Goal: Information Seeking & Learning: Learn about a topic

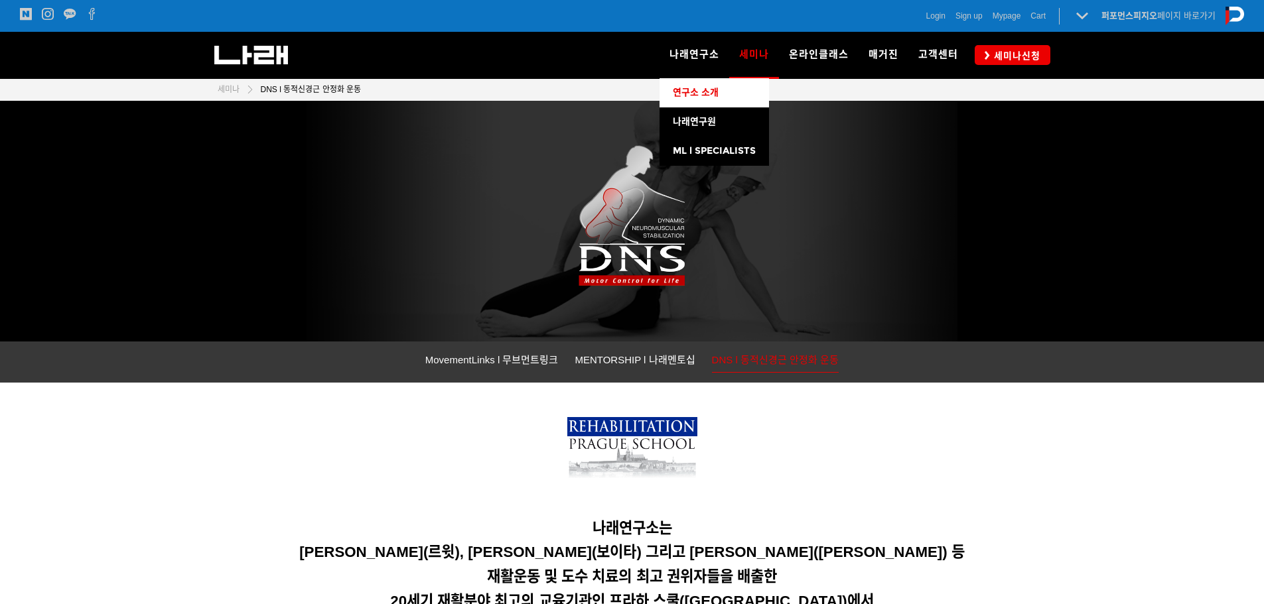
click at [704, 98] on span "연구소 소개" at bounding box center [696, 92] width 46 height 11
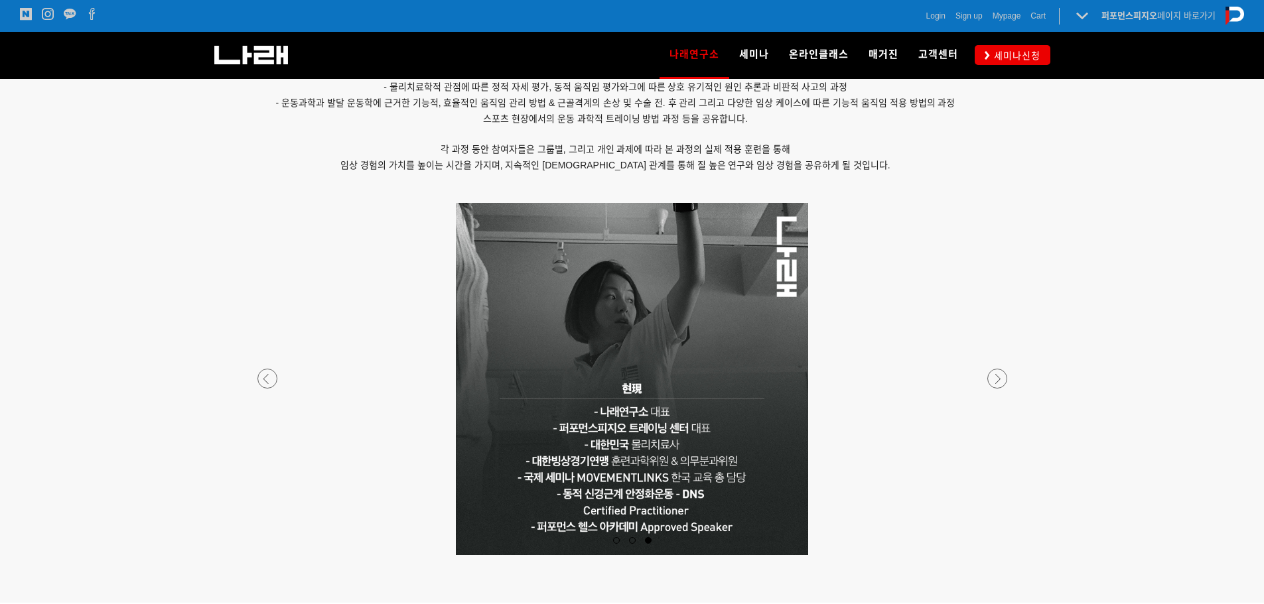
scroll to position [1128, 0]
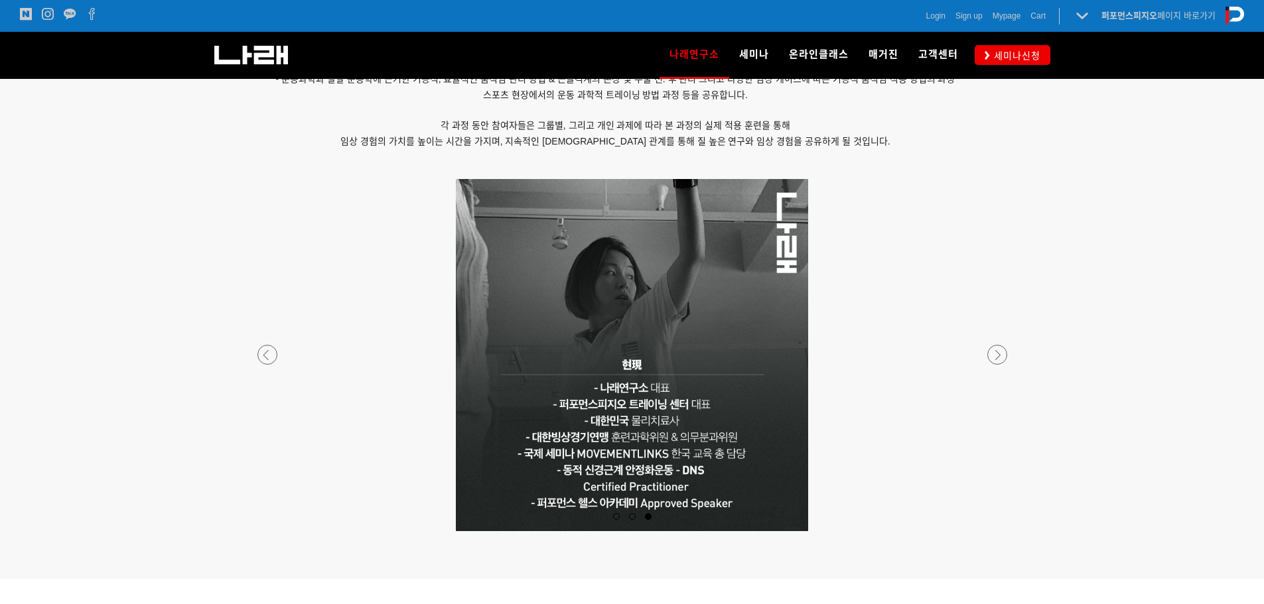
click at [263, 532] on div at bounding box center [632, 532] width 783 height 0
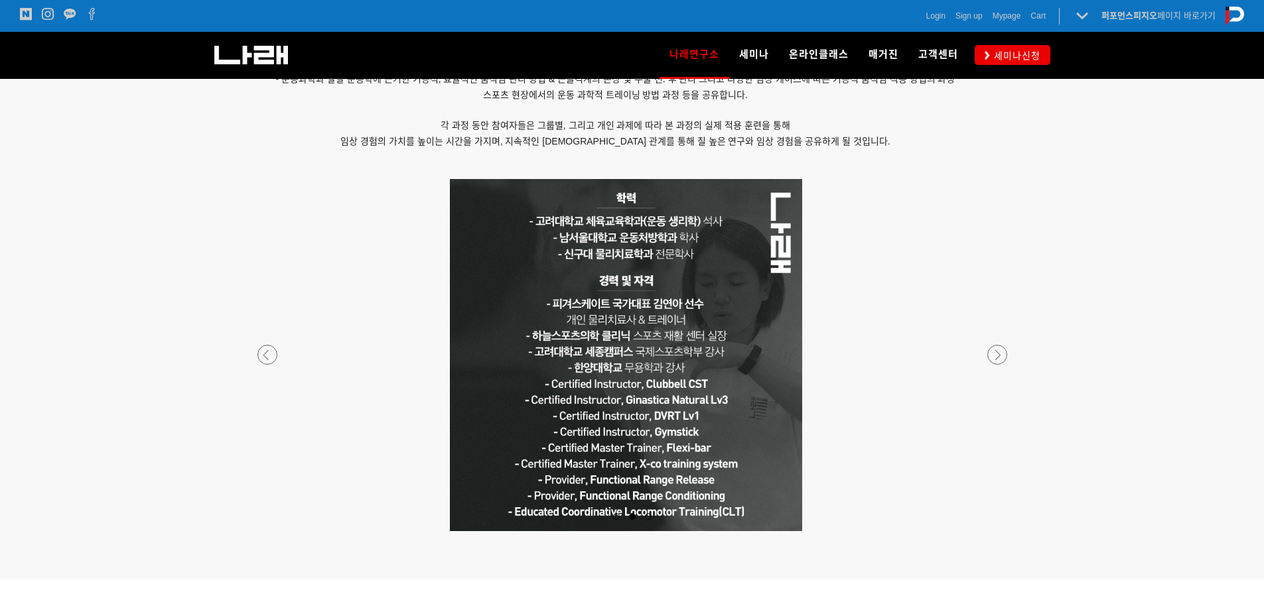
drag, startPoint x: 705, startPoint y: 418, endPoint x: 699, endPoint y: 444, distance: 26.6
click at [699, 444] on p at bounding box center [626, 355] width 783 height 352
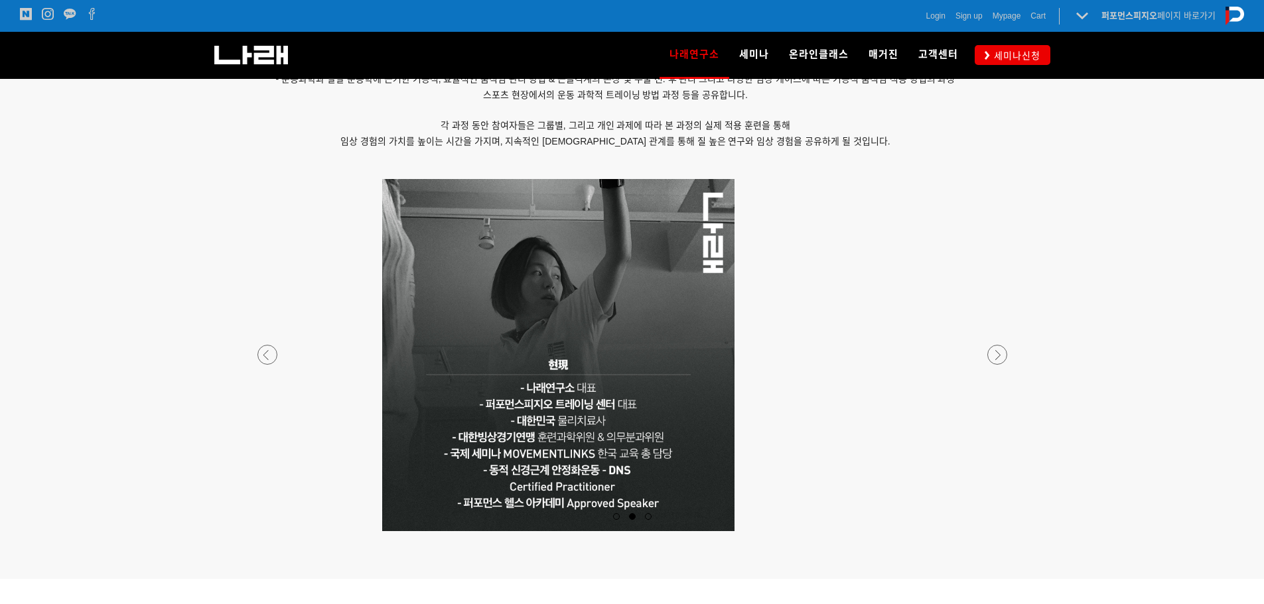
drag, startPoint x: 714, startPoint y: 442, endPoint x: 2206, endPoint y: 551, distance: 1496.3
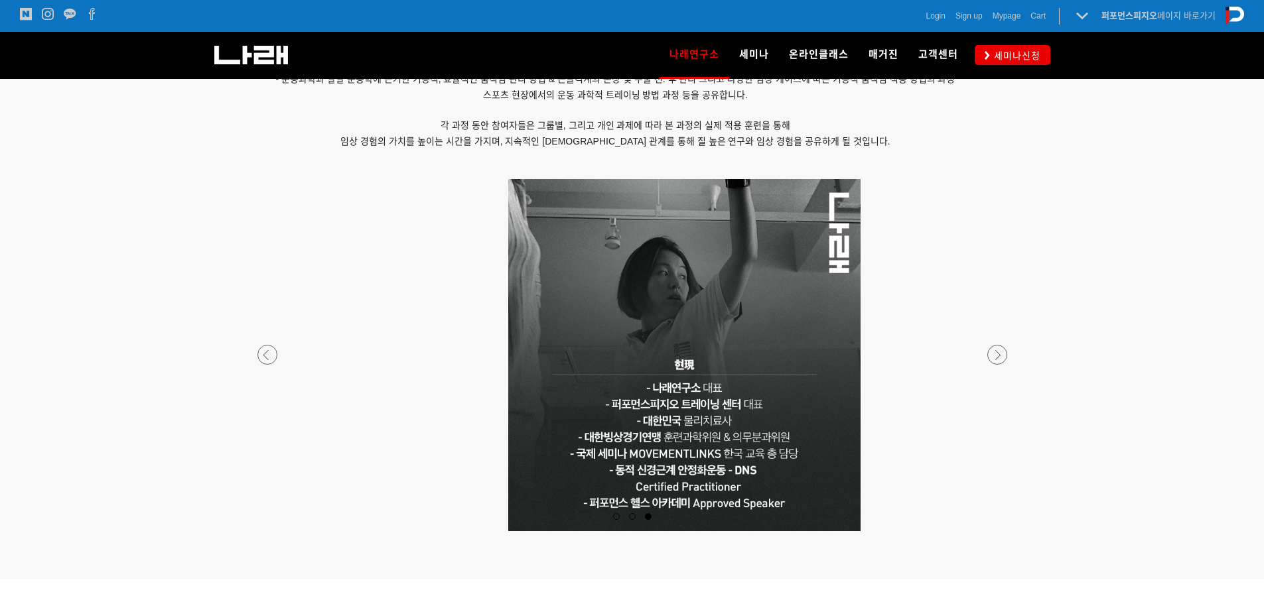
drag, startPoint x: 610, startPoint y: 454, endPoint x: 662, endPoint y: 505, distance: 73.2
click at [662, 505] on p at bounding box center [684, 355] width 783 height 352
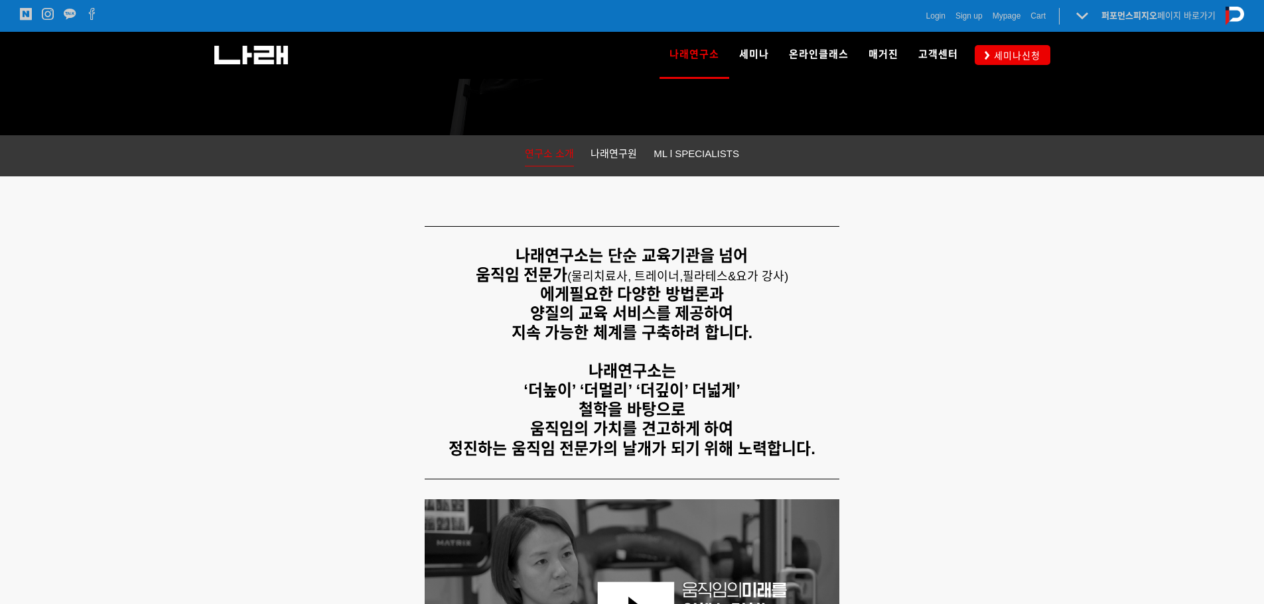
scroll to position [0, 0]
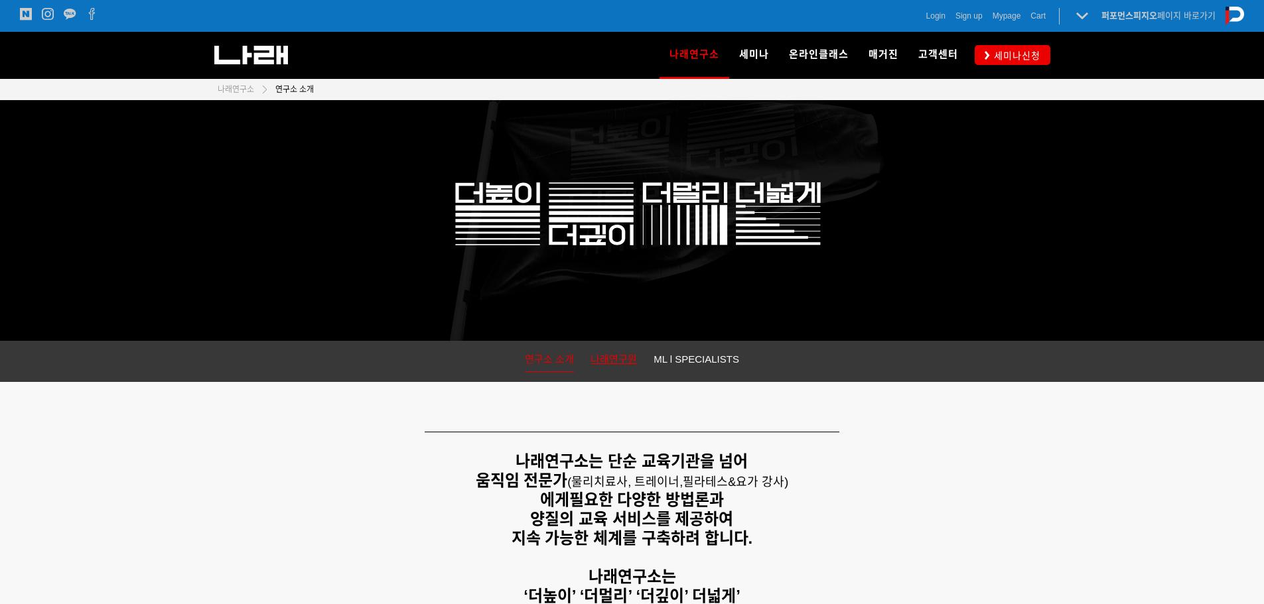
click at [604, 362] on span "나래연구원" at bounding box center [614, 359] width 46 height 11
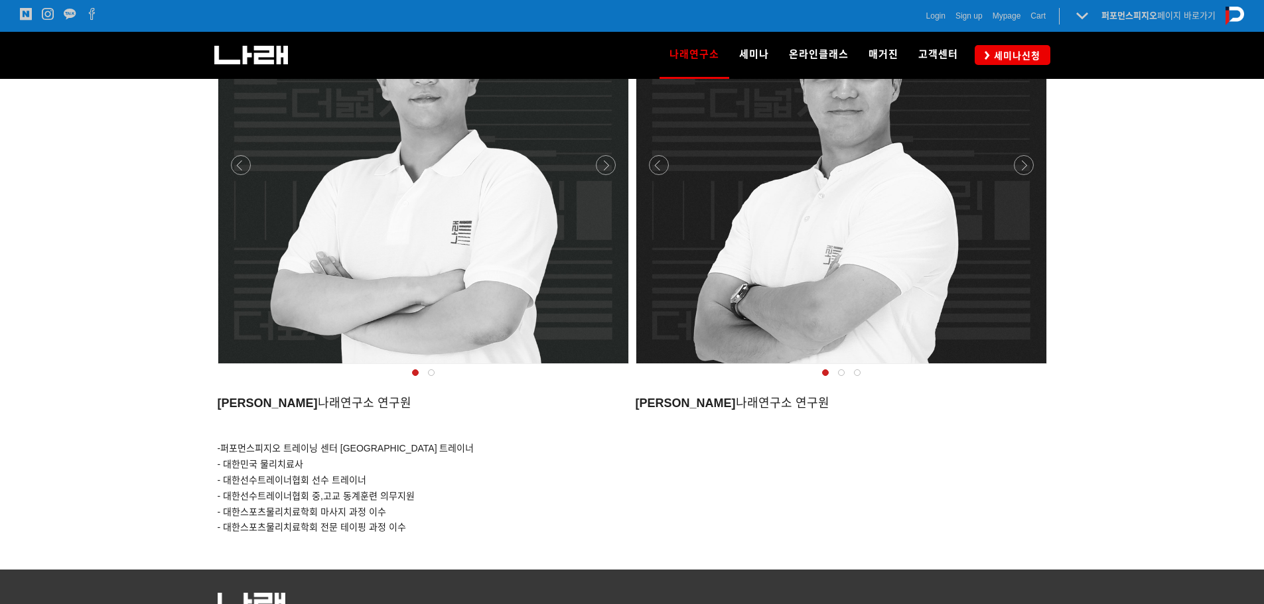
scroll to position [1060, 0]
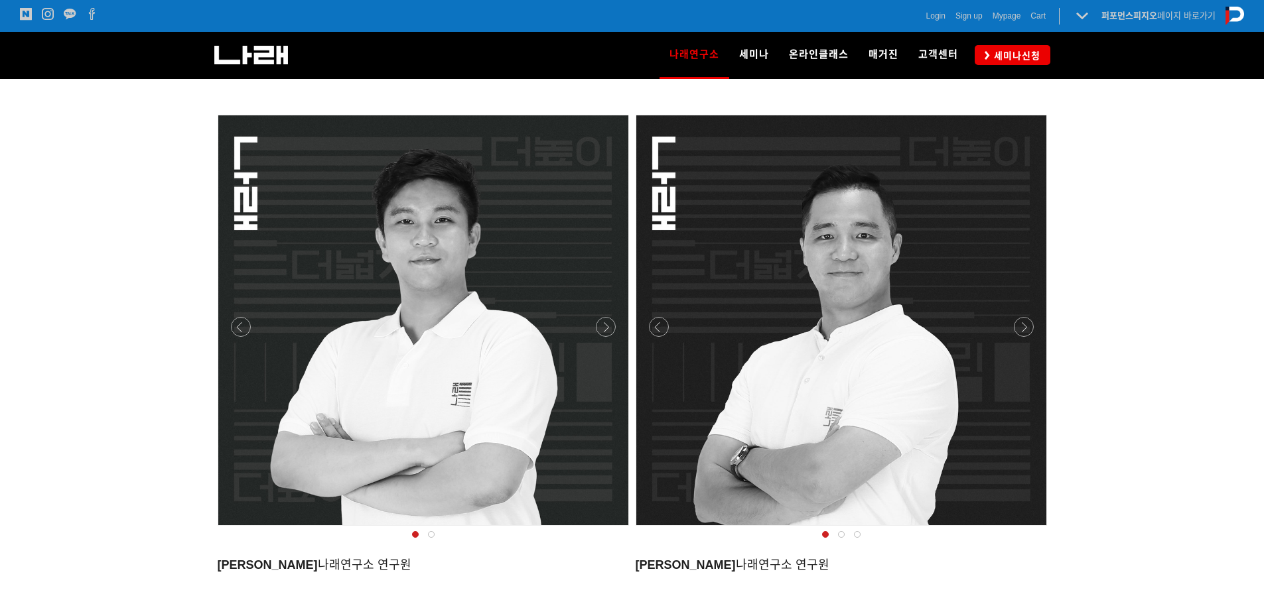
click at [1027, 530] on div at bounding box center [841, 530] width 418 height 0
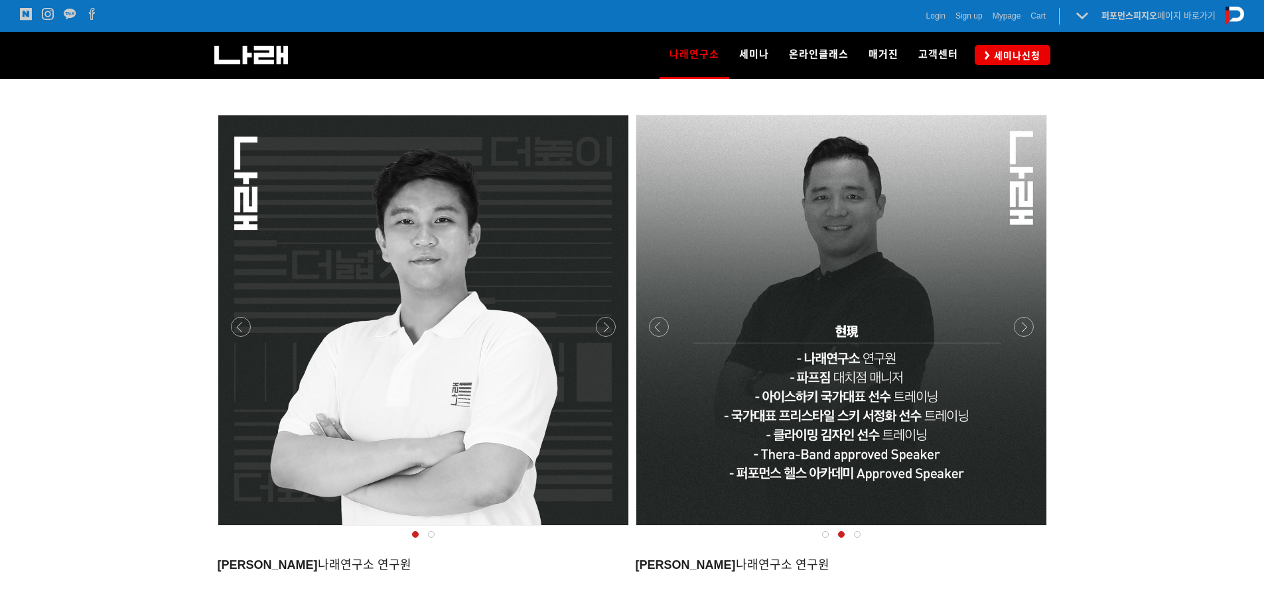
click at [1027, 530] on div at bounding box center [841, 530] width 418 height 0
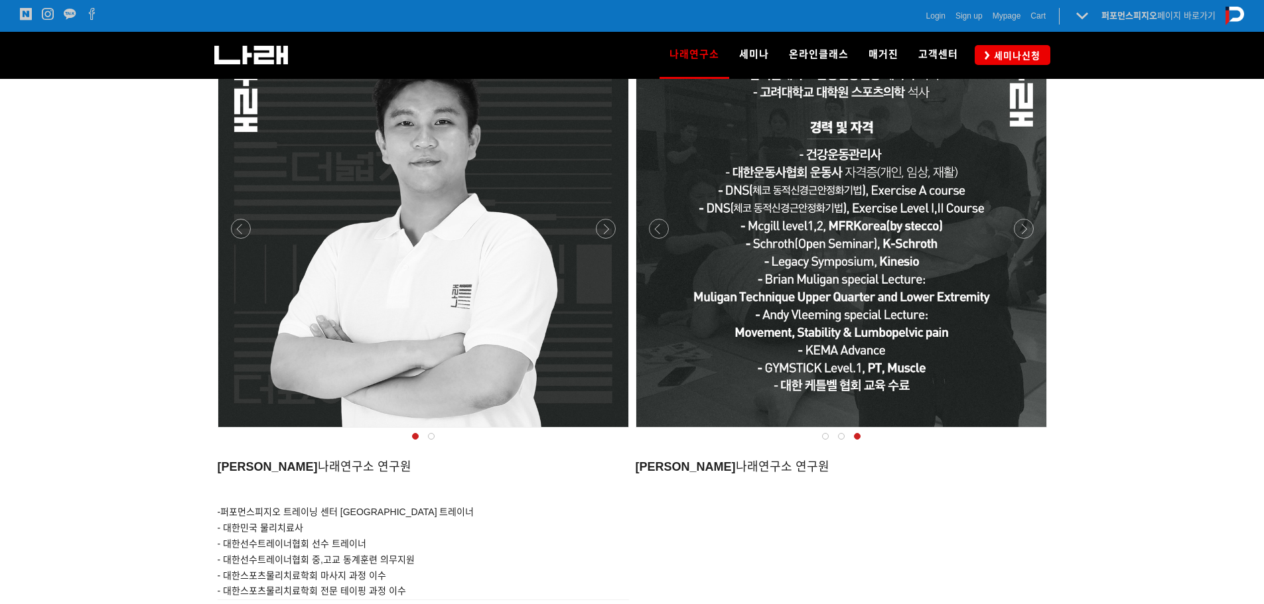
scroll to position [1126, 0]
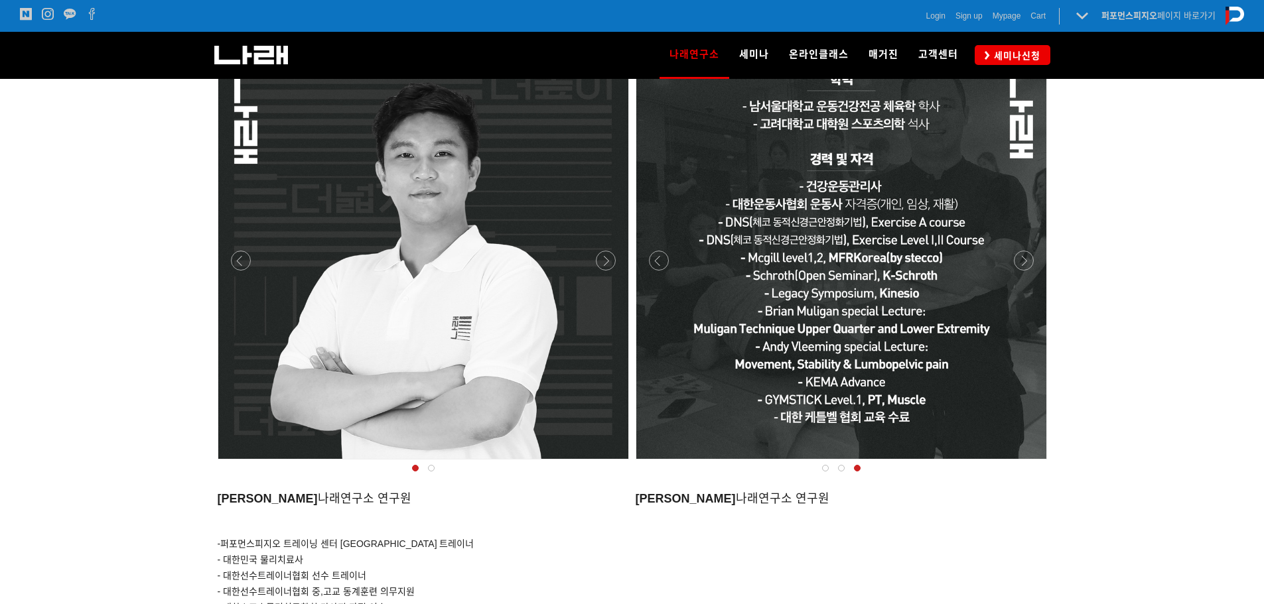
click at [606, 463] on div at bounding box center [423, 463] width 418 height 0
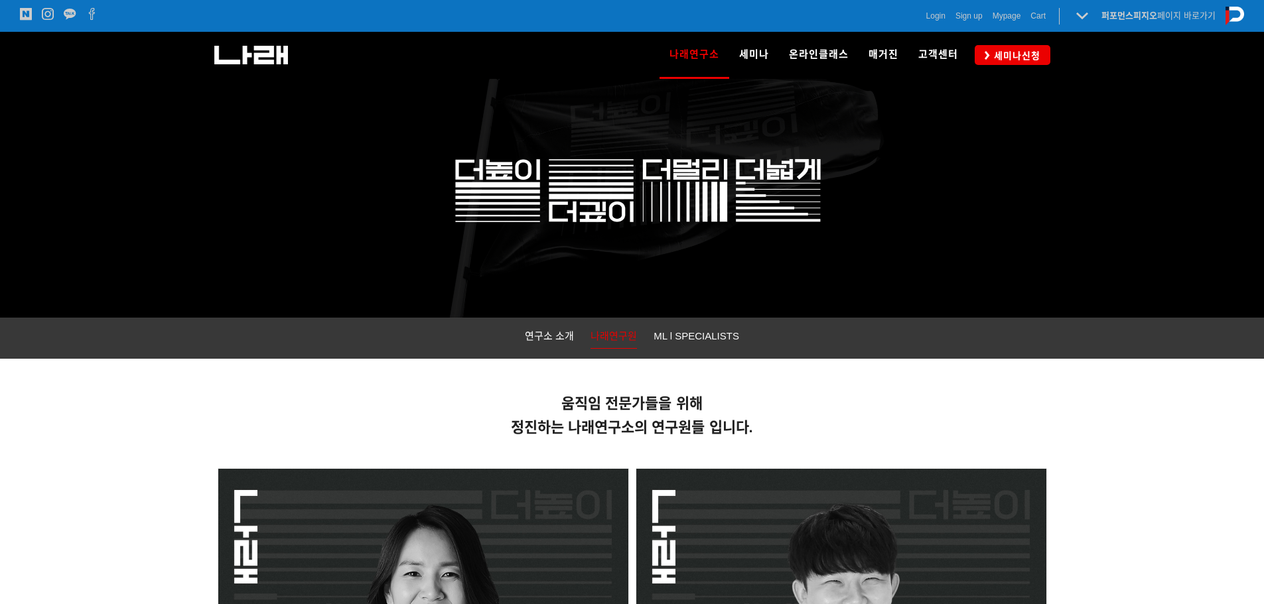
scroll to position [0, 0]
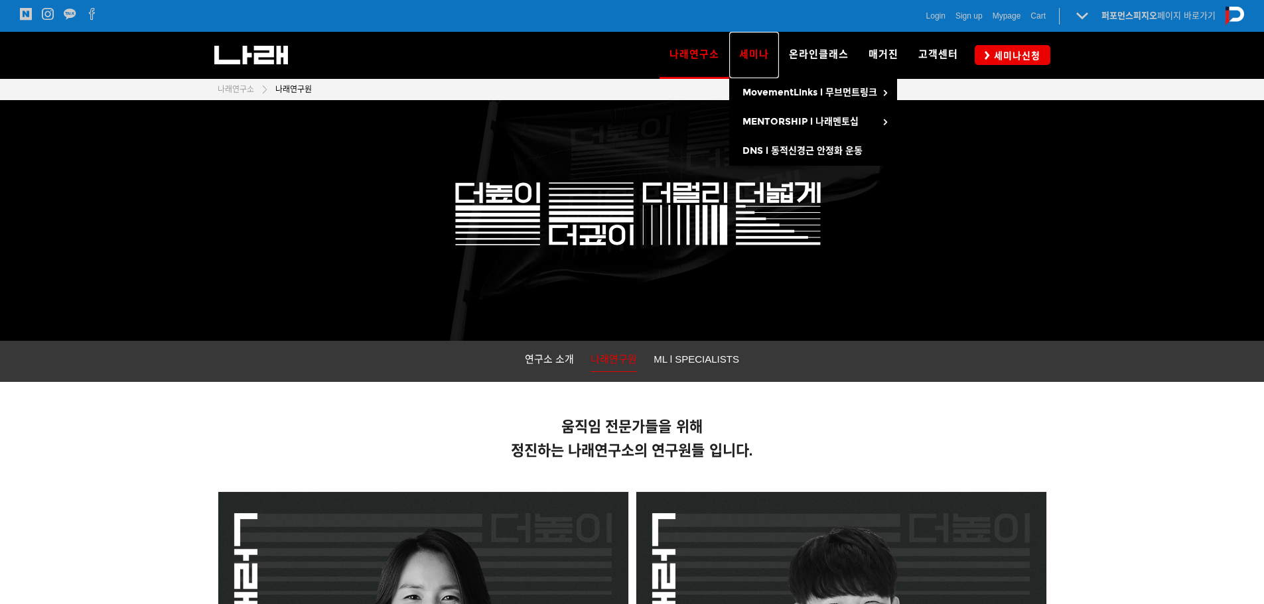
click at [767, 38] on link "세미나" at bounding box center [754, 55] width 50 height 46
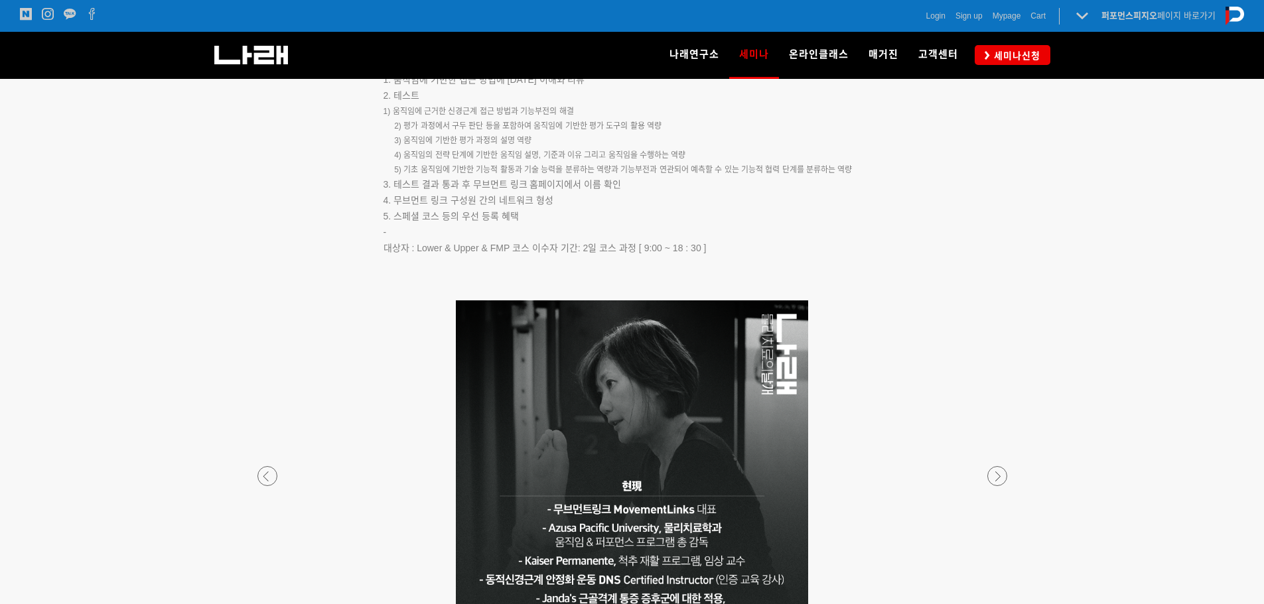
scroll to position [2256, 0]
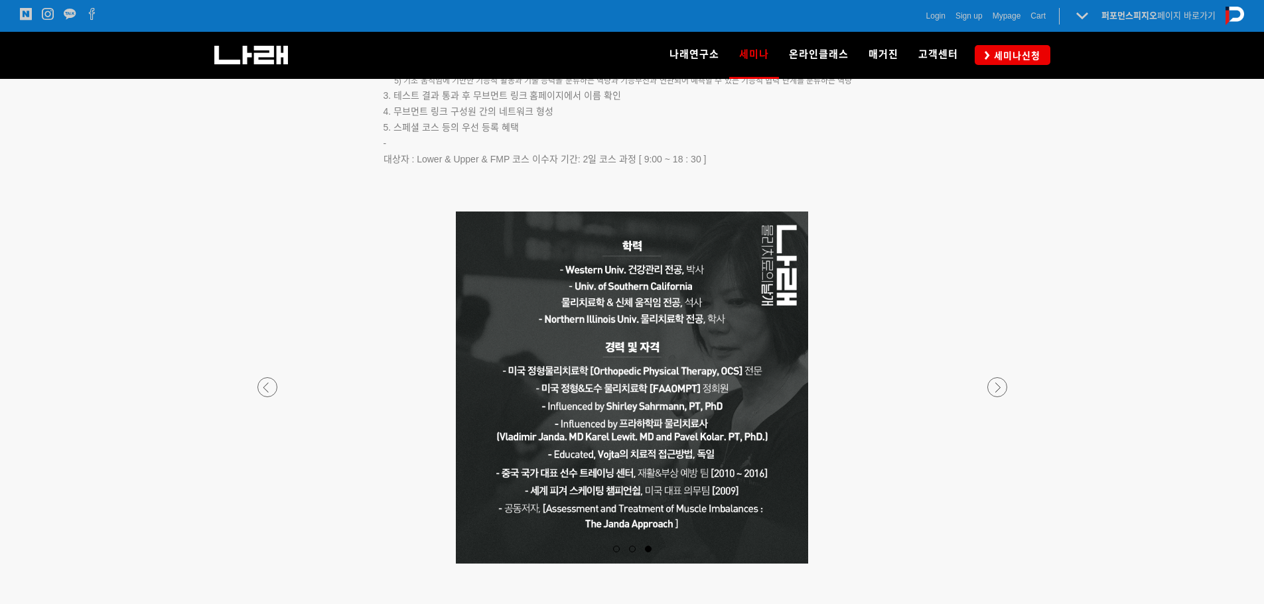
click at [258, 564] on div at bounding box center [632, 564] width 783 height 0
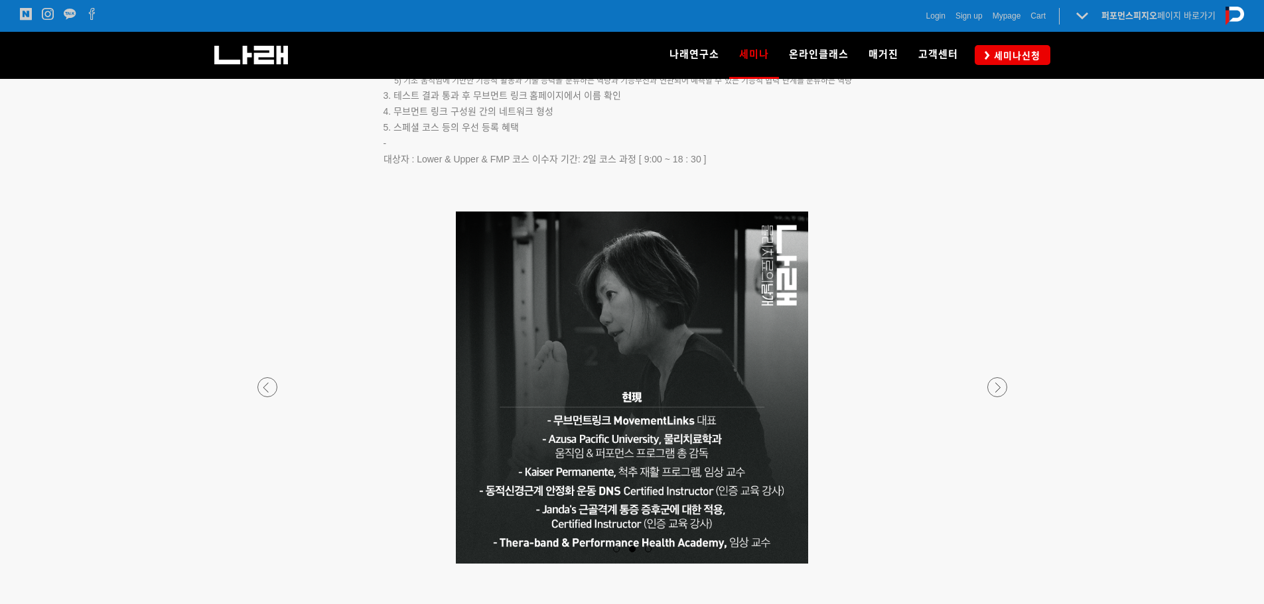
click at [258, 564] on div at bounding box center [632, 564] width 783 height 0
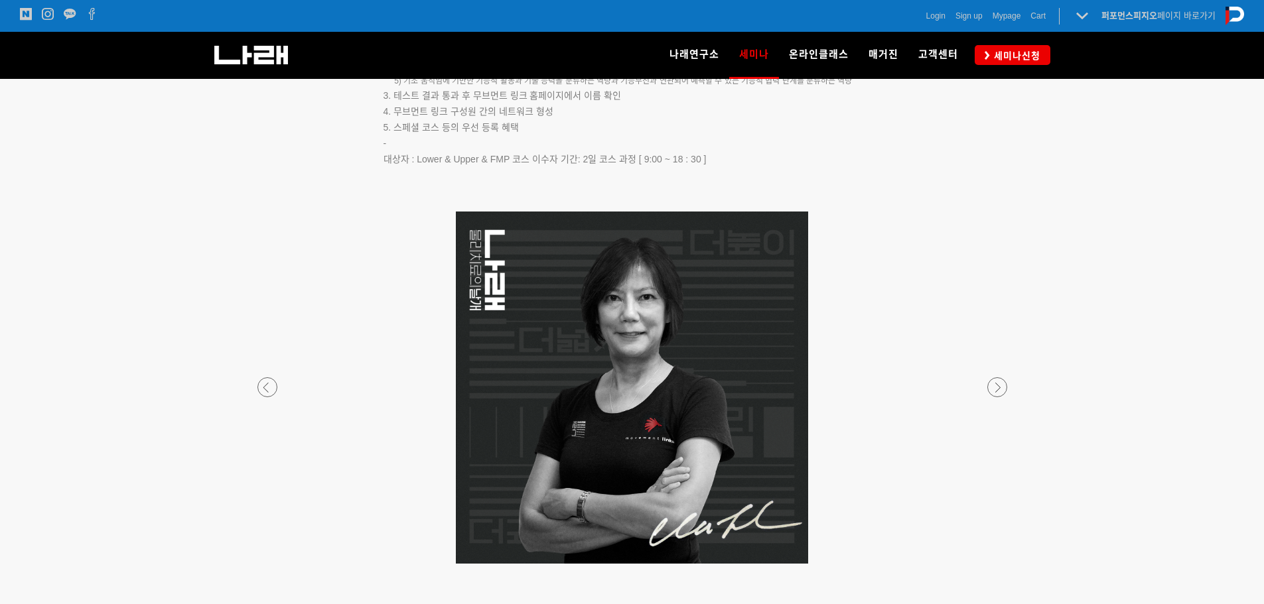
click at [997, 564] on div at bounding box center [632, 564] width 783 height 0
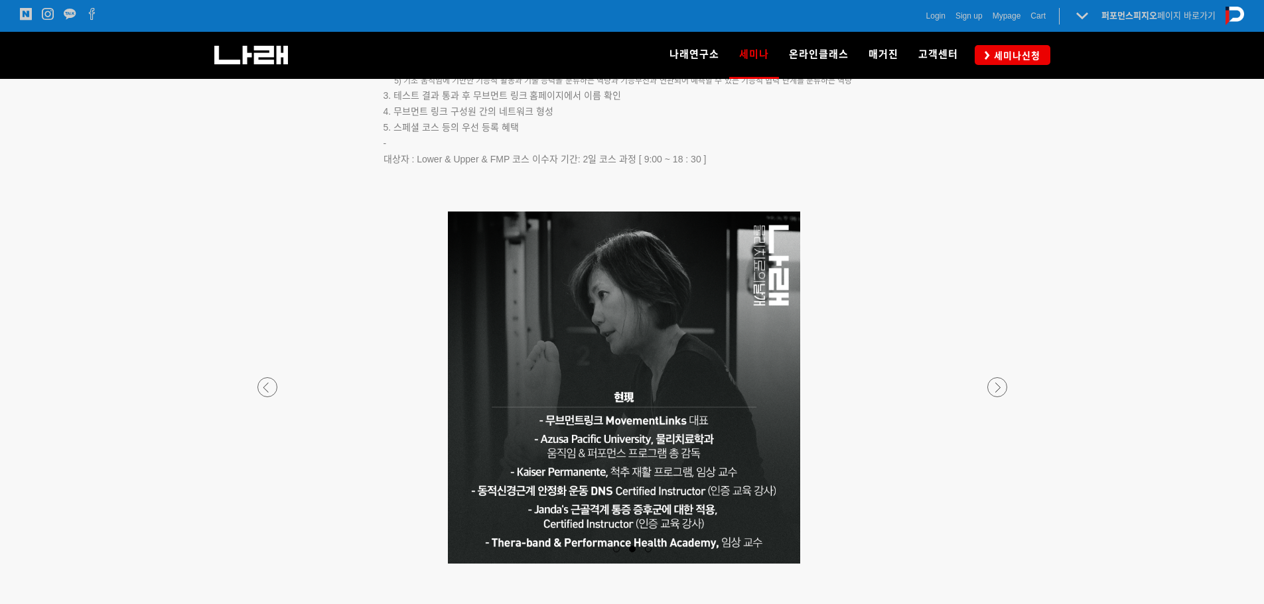
drag, startPoint x: 806, startPoint y: 480, endPoint x: 798, endPoint y: 481, distance: 8.1
click at [798, 481] on p at bounding box center [624, 388] width 783 height 352
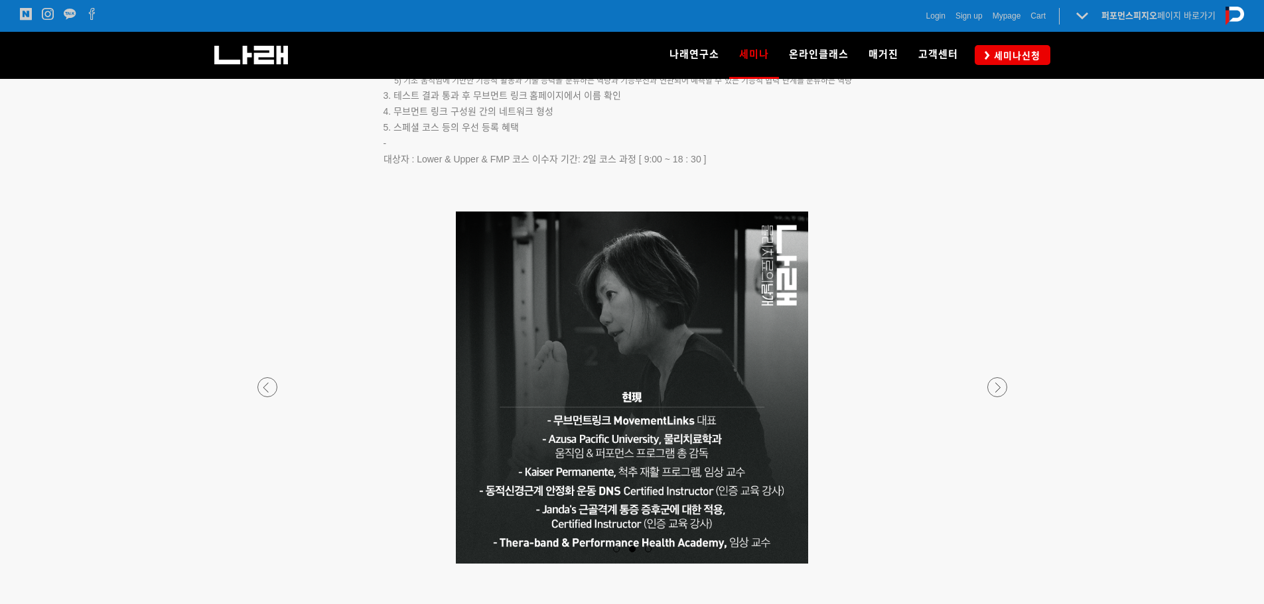
click at [989, 564] on div at bounding box center [632, 564] width 783 height 0
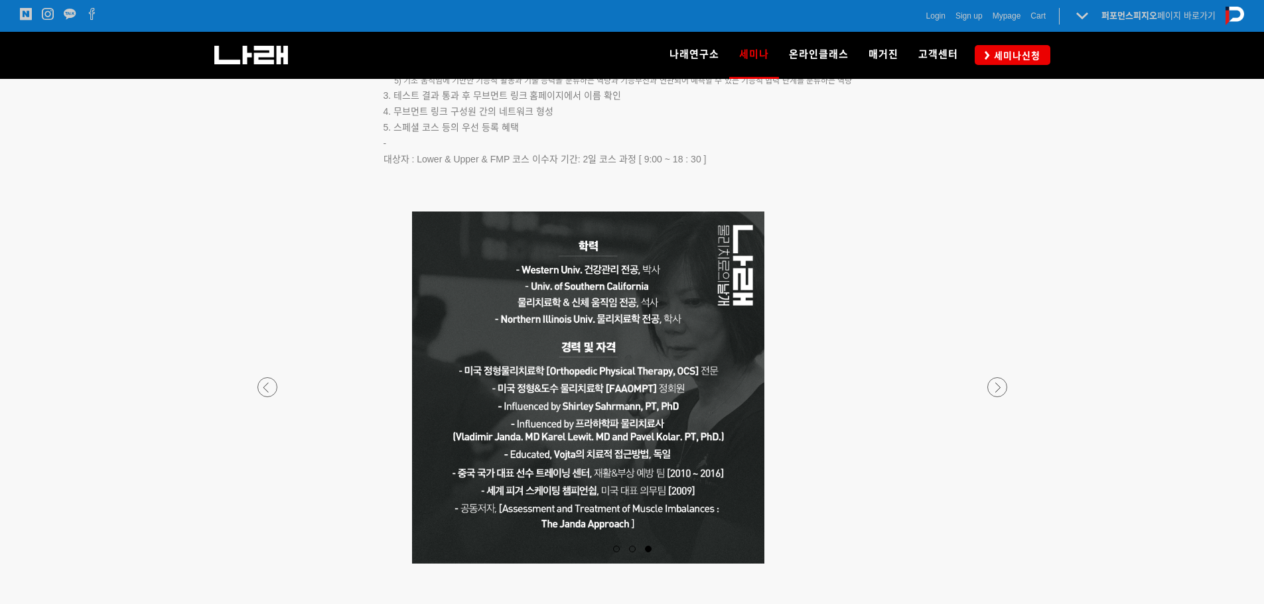
drag, startPoint x: 814, startPoint y: 524, endPoint x: 770, endPoint y: 525, distance: 43.8
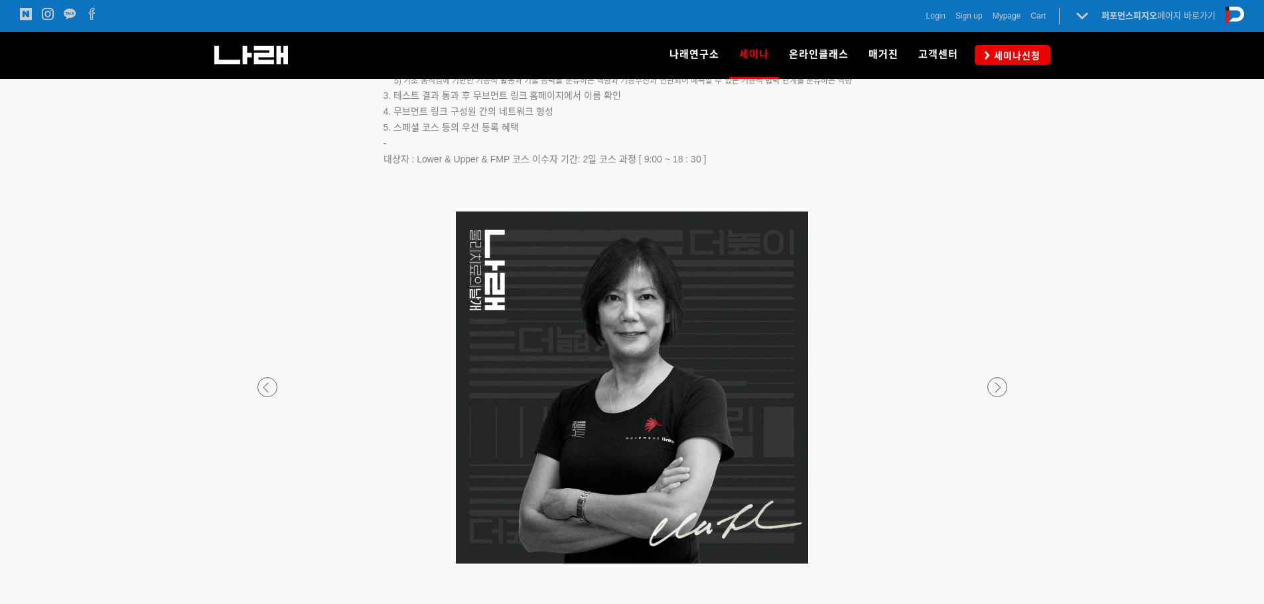
click at [1002, 564] on div at bounding box center [632, 564] width 783 height 0
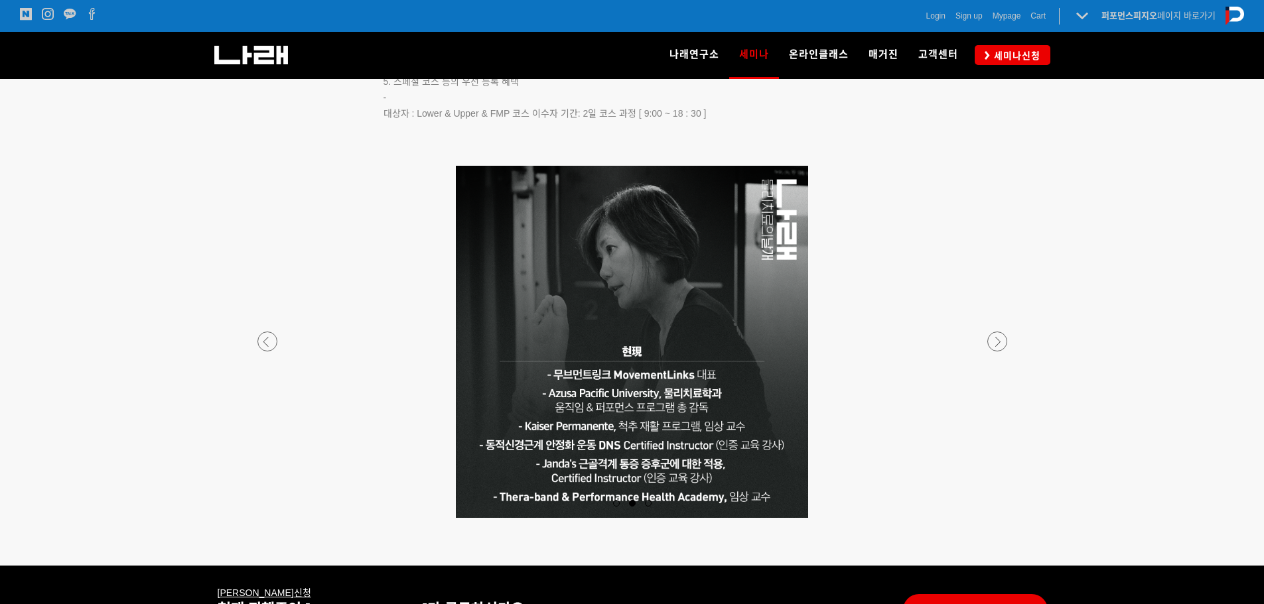
scroll to position [2322, 0]
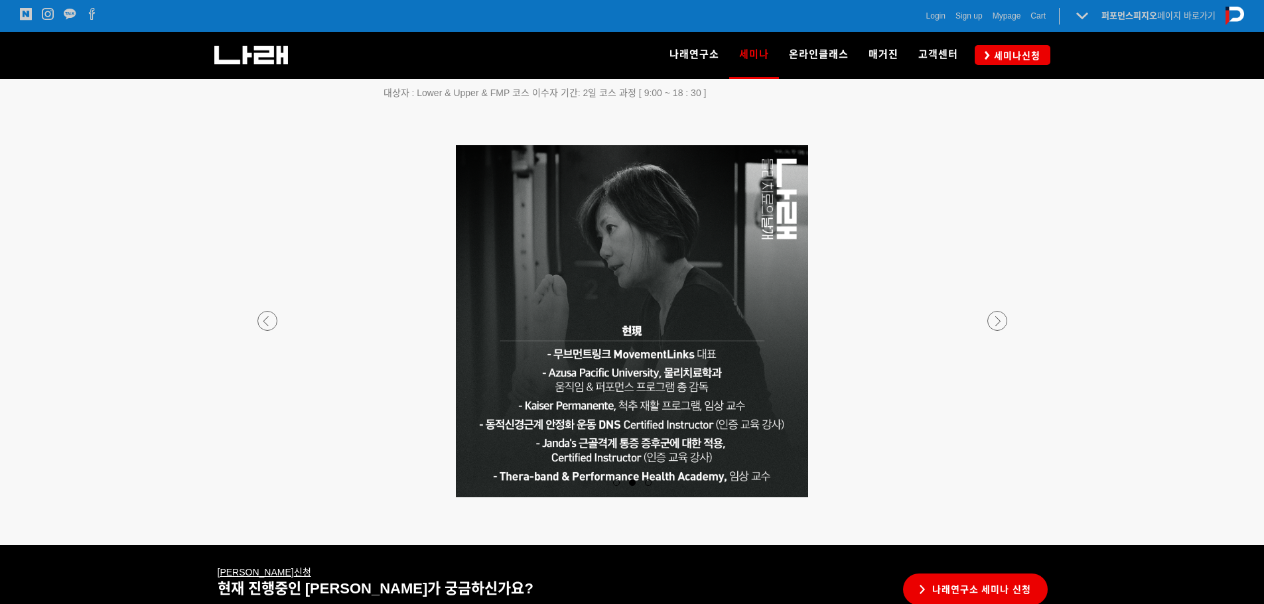
click at [999, 498] on div at bounding box center [632, 498] width 783 height 0
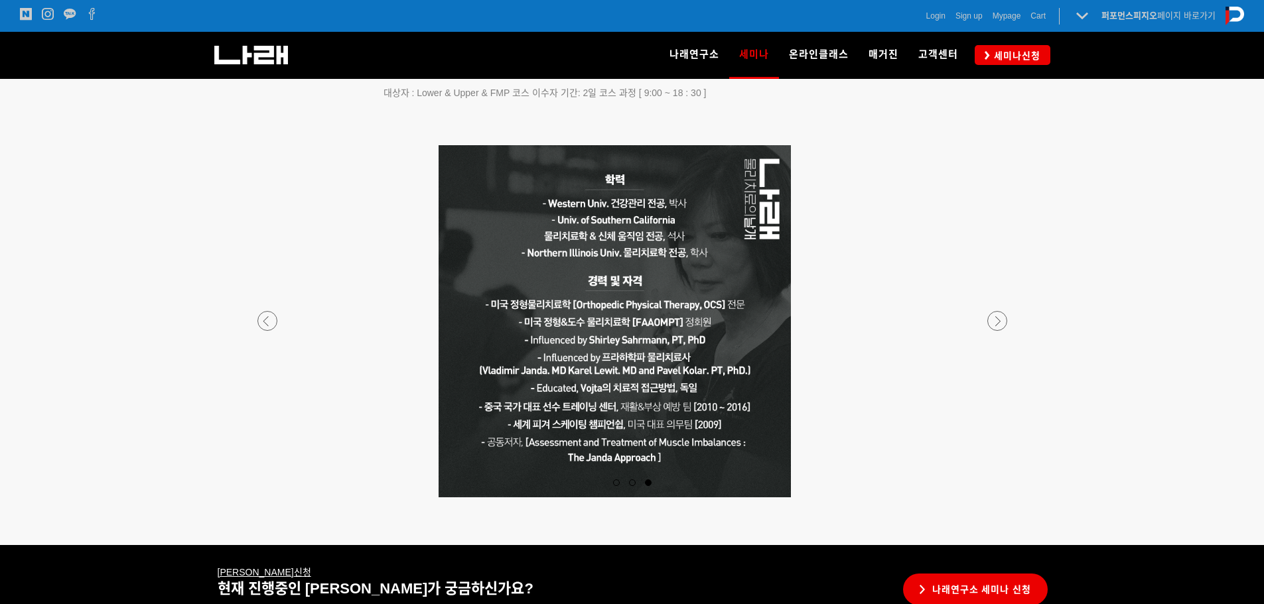
drag, startPoint x: 775, startPoint y: 475, endPoint x: 758, endPoint y: 482, distance: 18.7
click at [758, 482] on div at bounding box center [632, 321] width 783 height 352
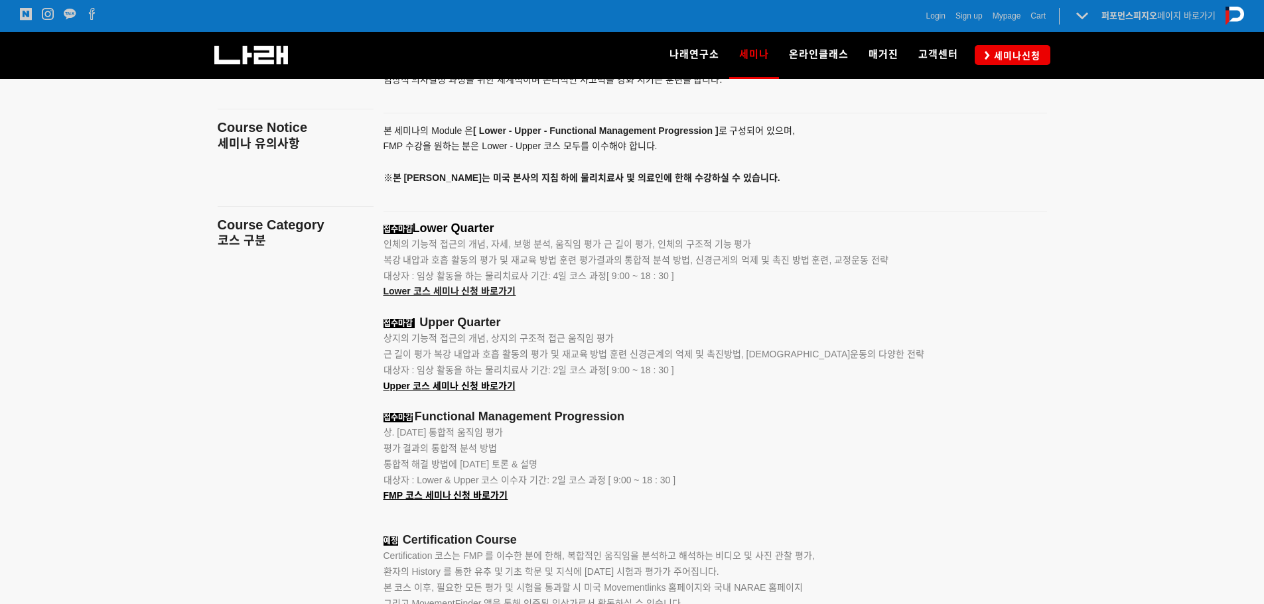
scroll to position [1620, 0]
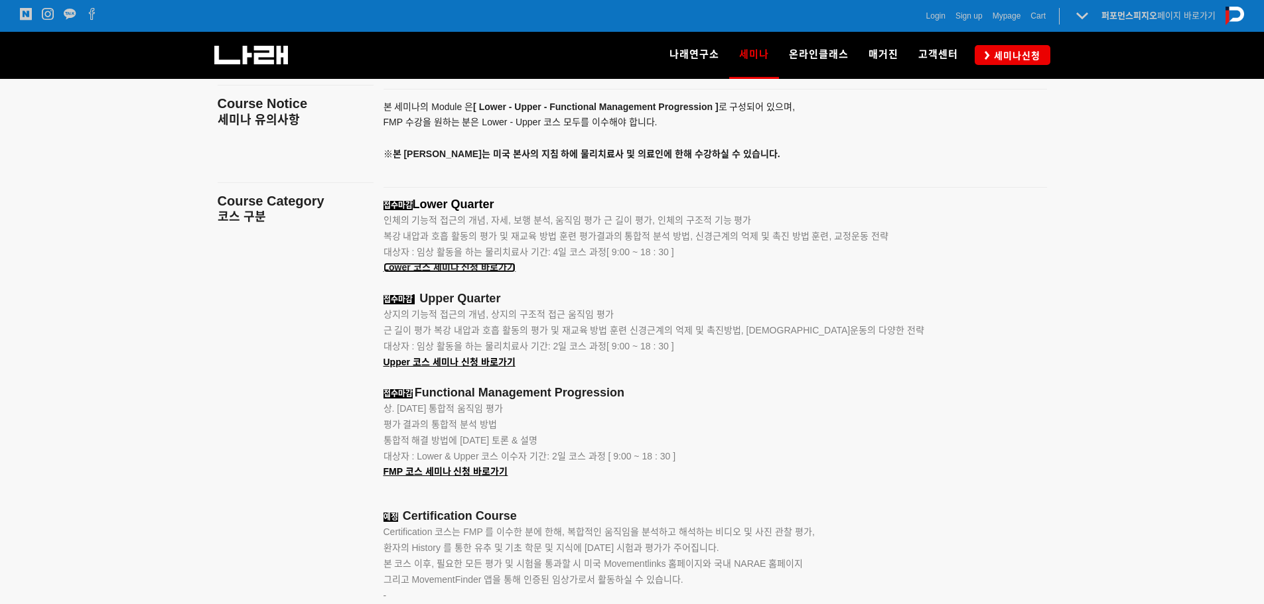
click at [488, 265] on span "Lower 코스 세미나 신청 바로가기" at bounding box center [450, 267] width 133 height 11
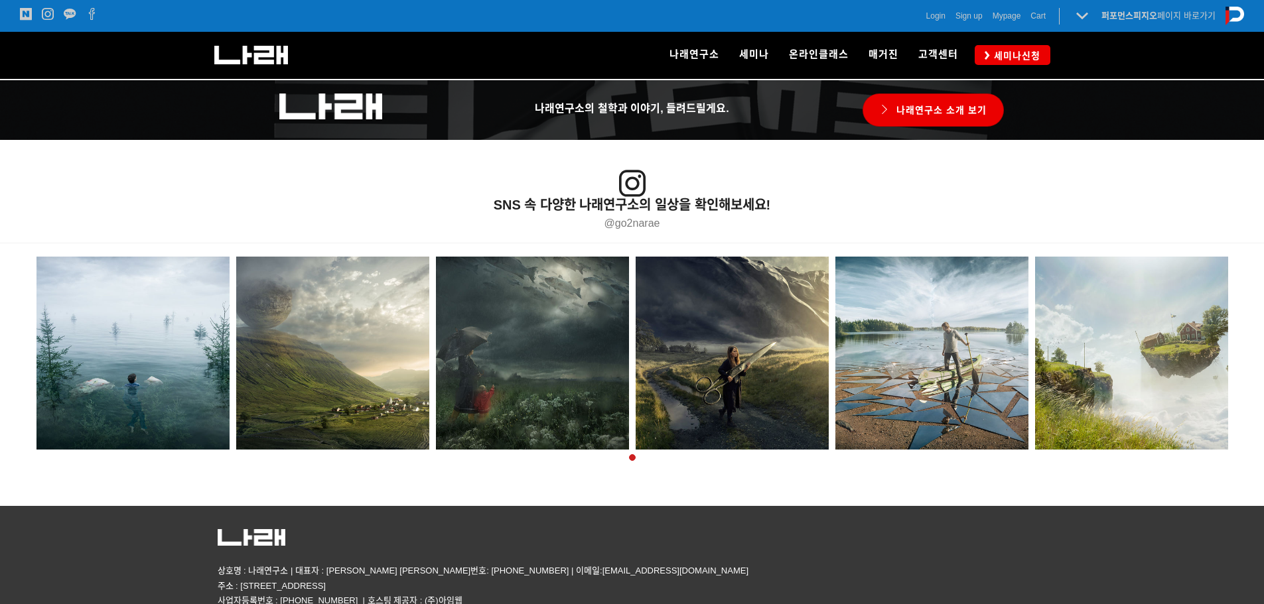
scroll to position [2323, 0]
